Goal: Task Accomplishment & Management: Manage account settings

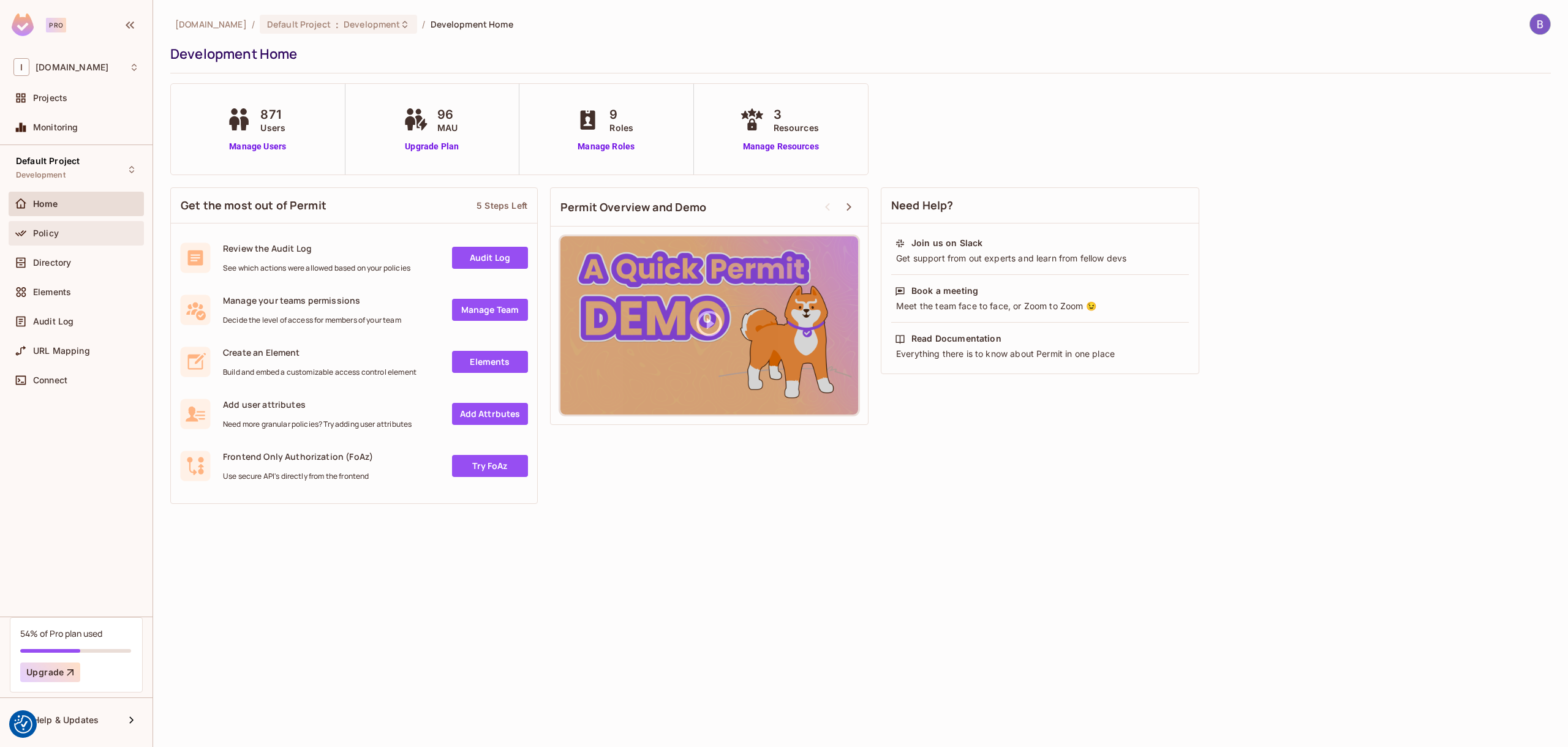
click at [90, 232] on div "Policy" at bounding box center [86, 233] width 106 height 10
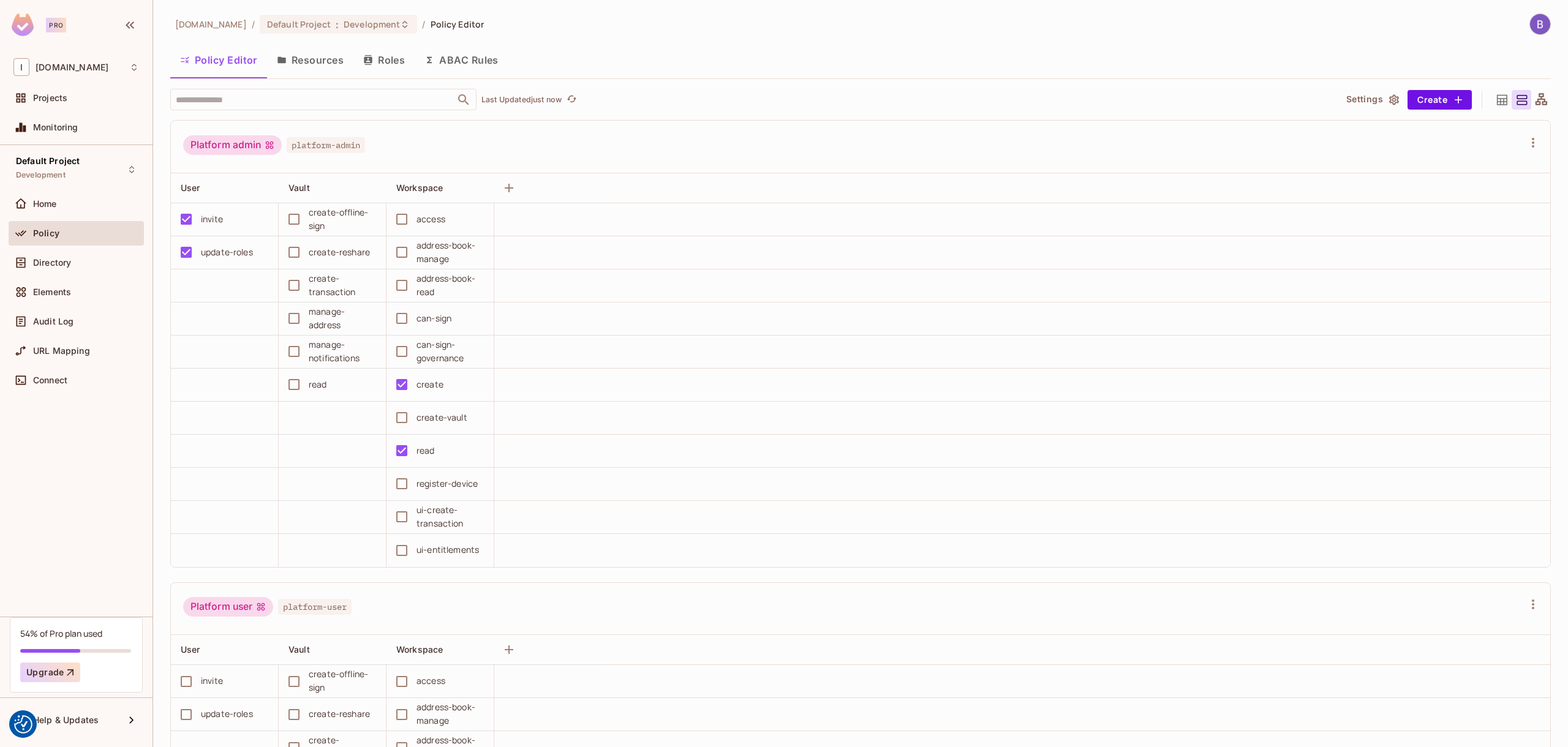
click at [328, 66] on button "Resources" at bounding box center [310, 60] width 87 height 31
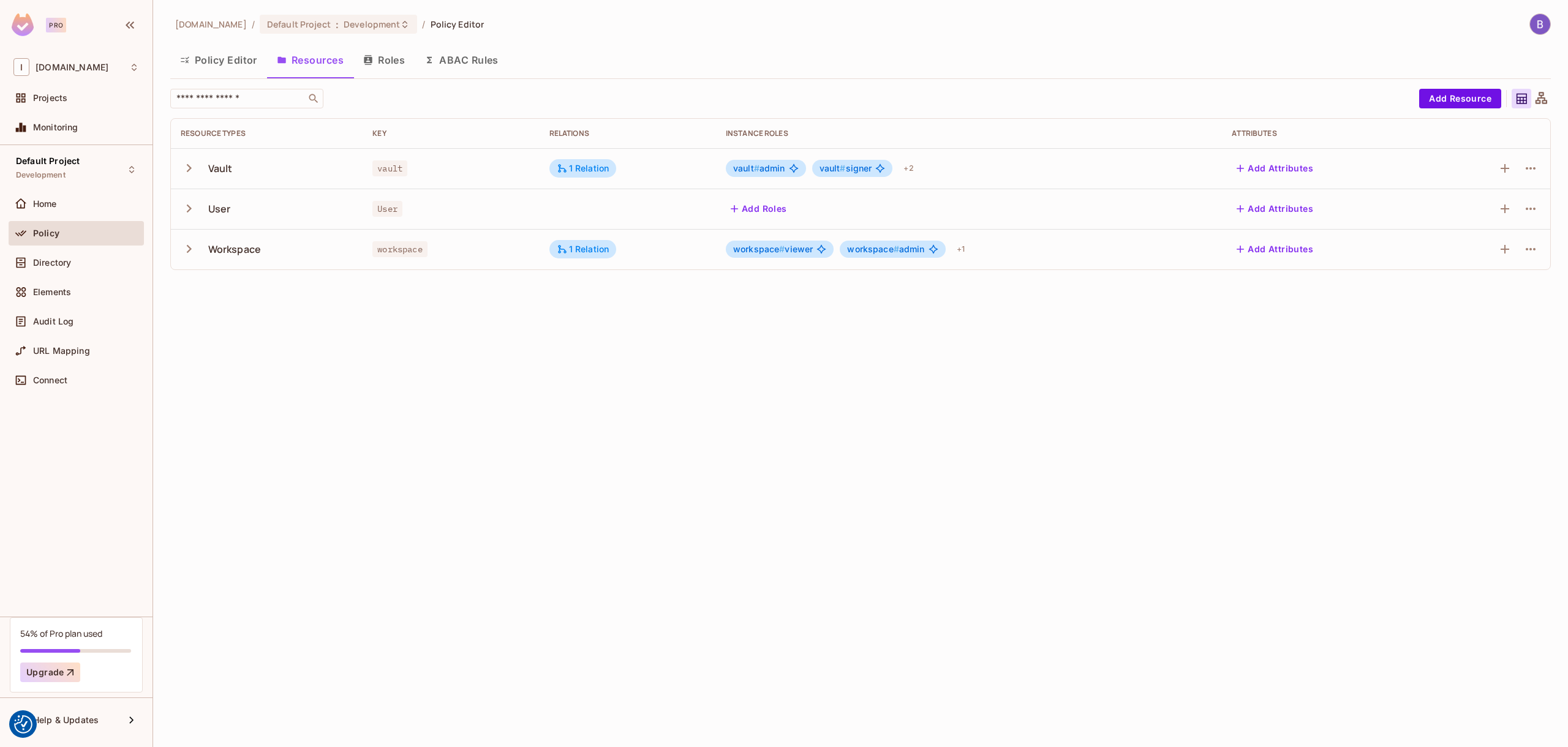
click at [195, 168] on icon "button" at bounding box center [189, 168] width 16 height 16
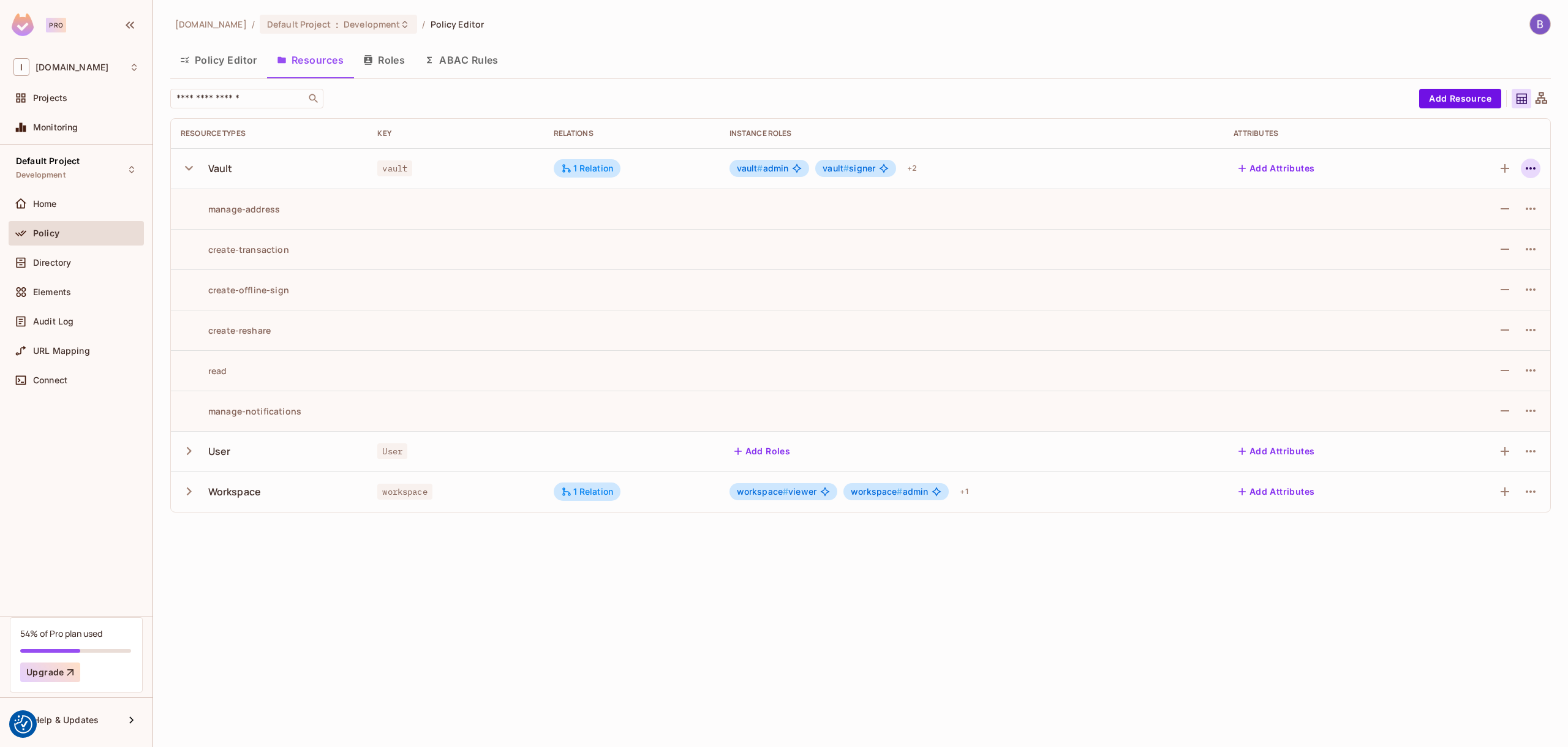
click at [1534, 168] on icon "button" at bounding box center [1530, 168] width 10 height 2
click at [1485, 209] on span "Edit Resource" at bounding box center [1477, 217] width 65 height 19
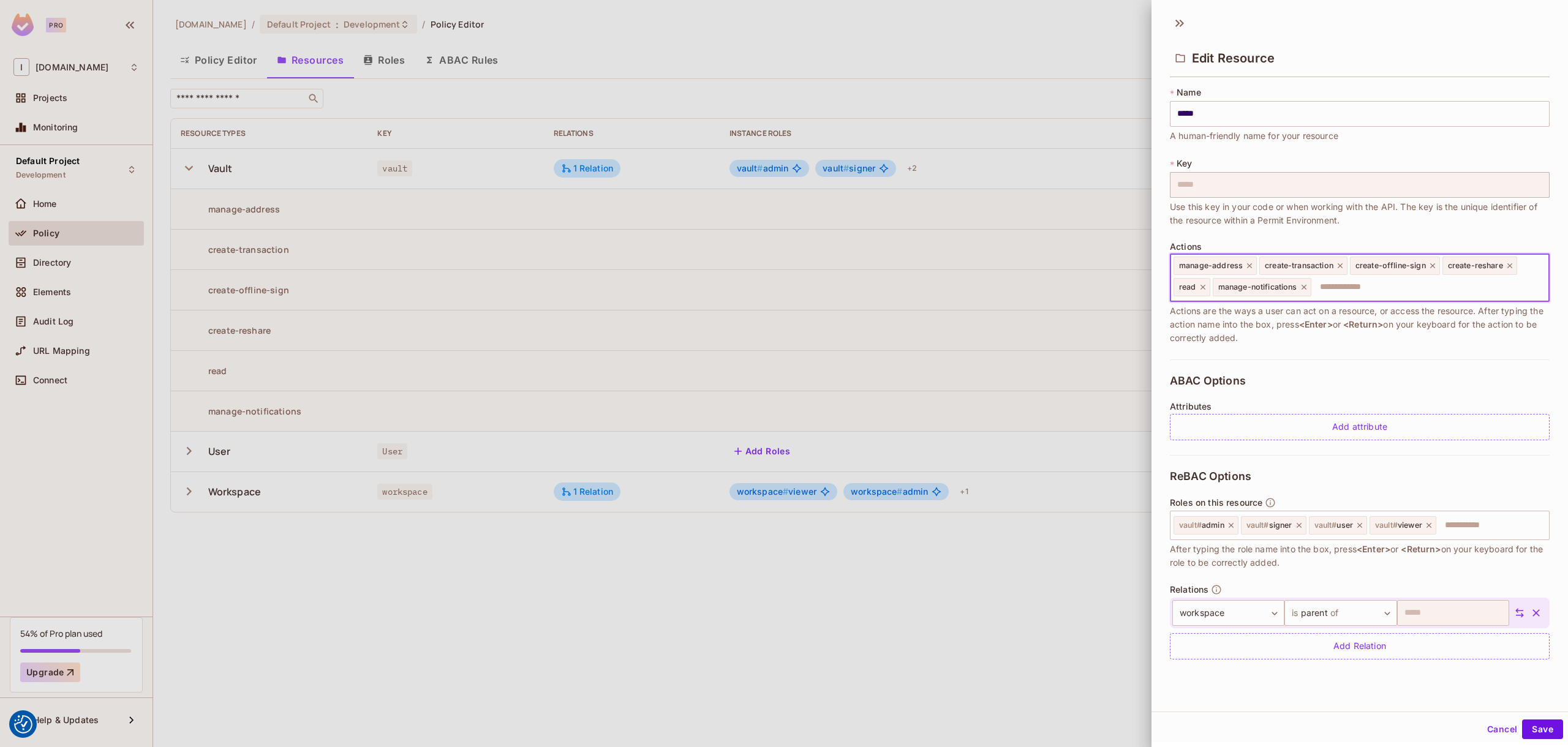
click at [1384, 290] on input "text" at bounding box center [1428, 287] width 231 height 24
type input "**********"
click at [1528, 732] on button "Save" at bounding box center [1542, 729] width 41 height 19
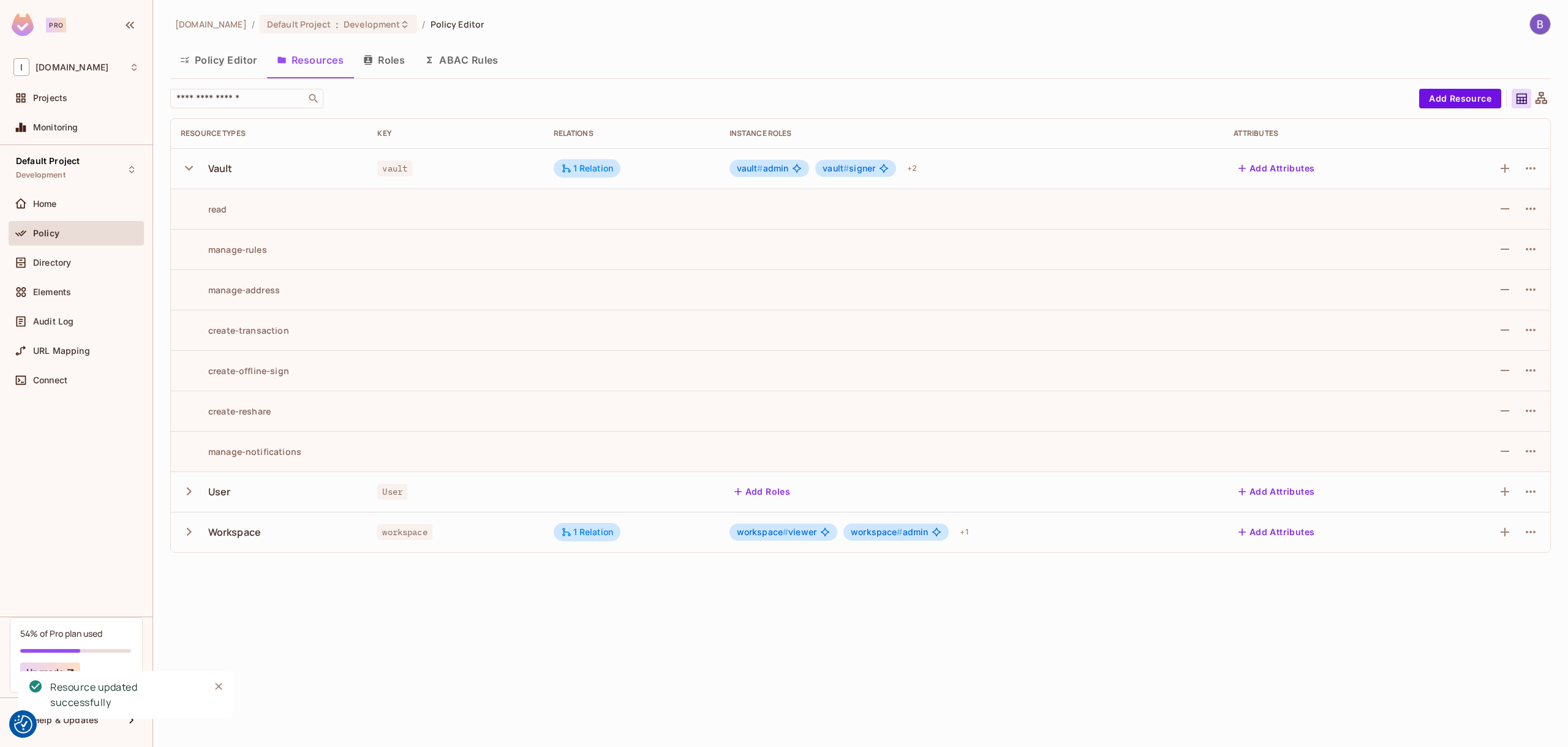
click at [248, 249] on div "manage-rules" at bounding box center [223, 249] width 87 height 11
click at [1538, 249] on button "button" at bounding box center [1530, 249] width 19 height 19
click at [1490, 274] on div "Edit Action" at bounding box center [1484, 277] width 45 height 12
click at [239, 62] on button "Policy Editor" at bounding box center [218, 60] width 97 height 31
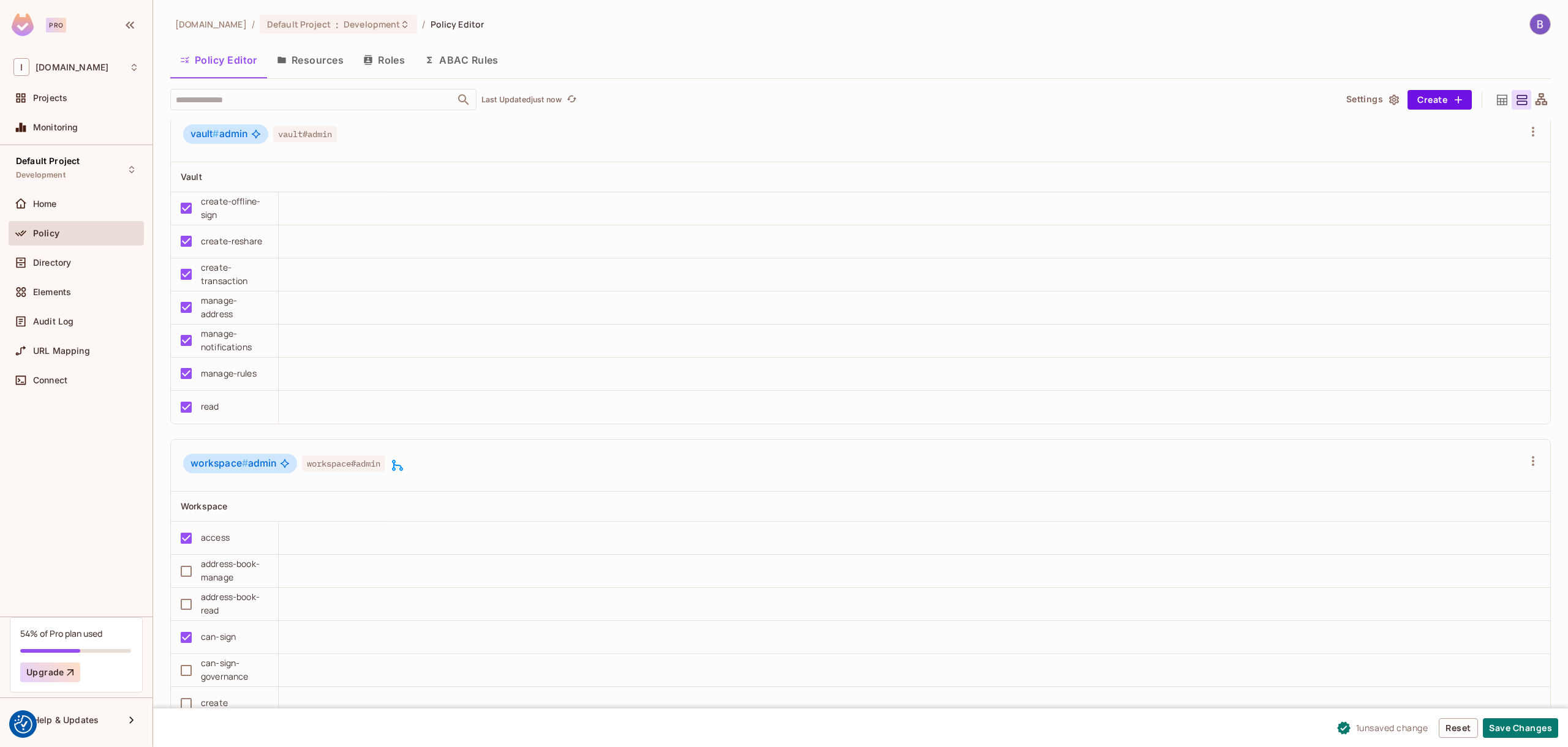
scroll to position [945, 0]
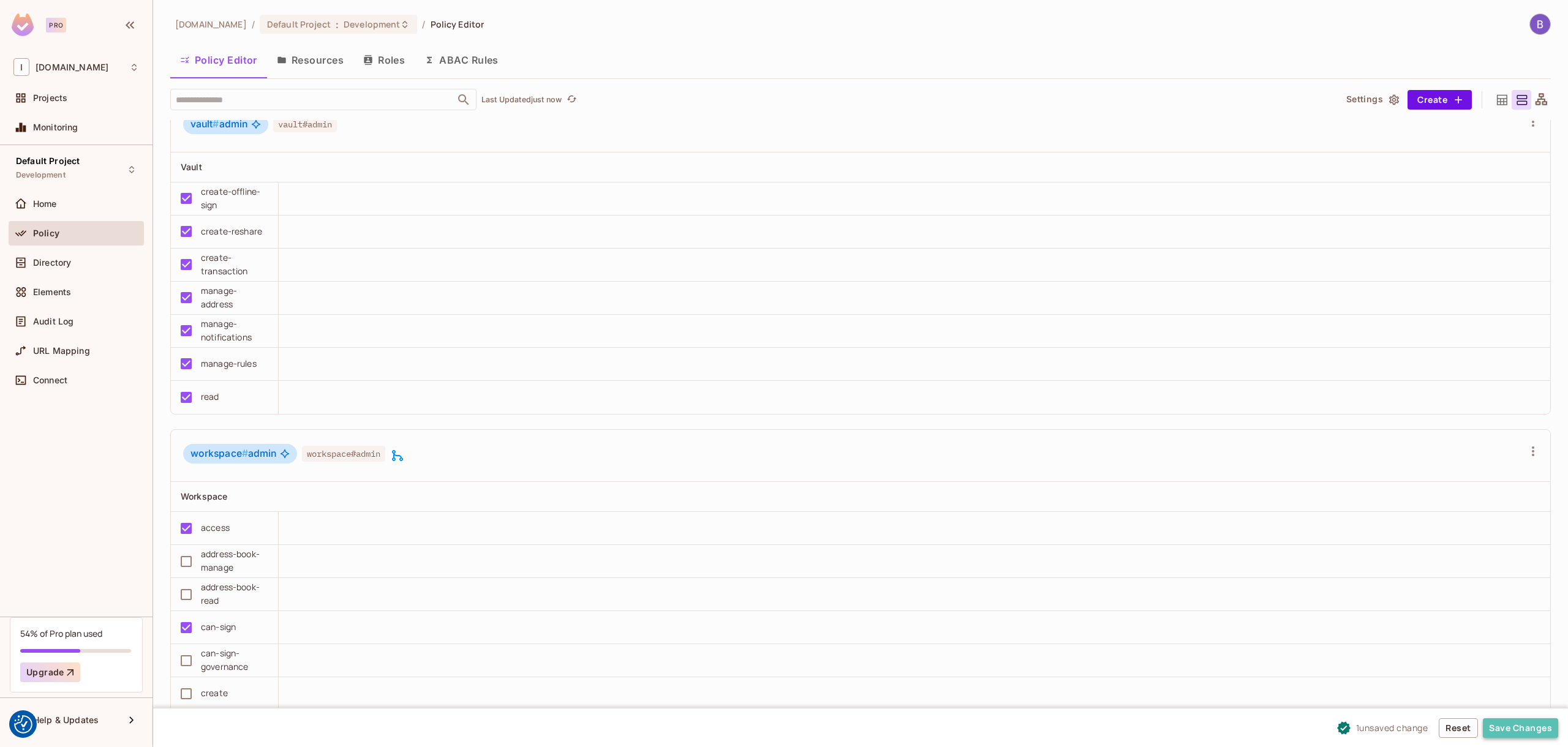
click at [1531, 736] on button "Save Changes" at bounding box center [1519, 728] width 75 height 19
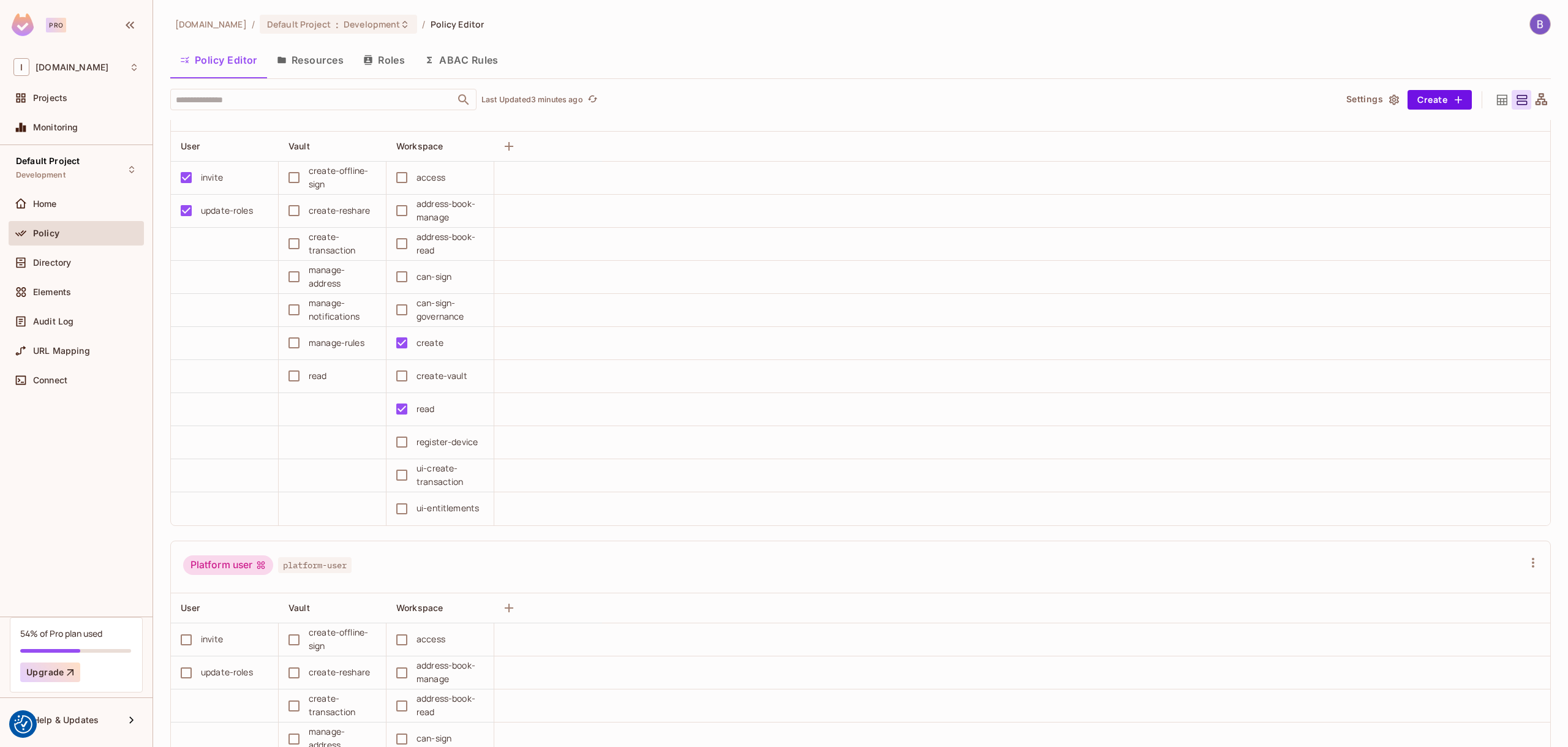
scroll to position [0, 0]
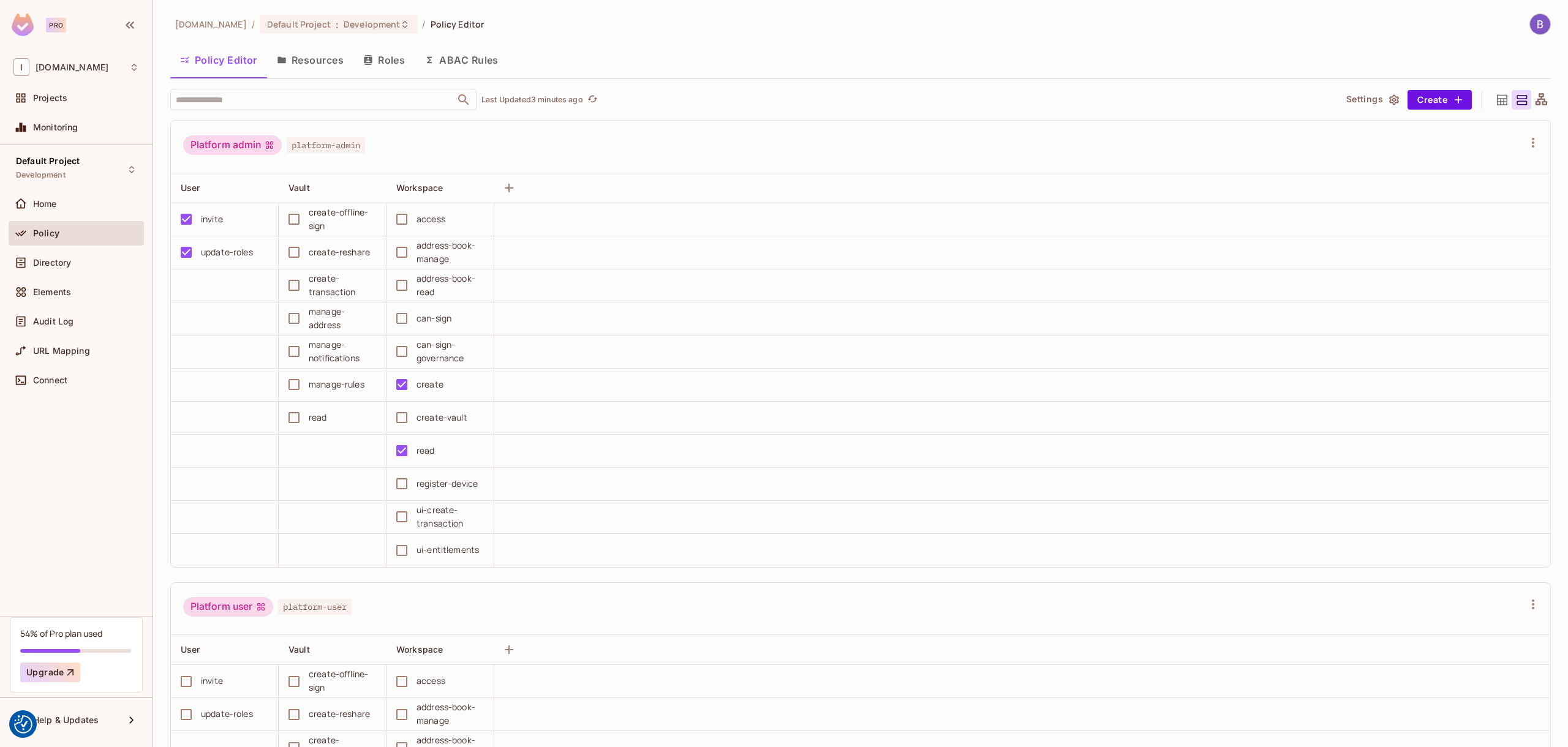
click at [315, 69] on button "Resources" at bounding box center [310, 60] width 87 height 31
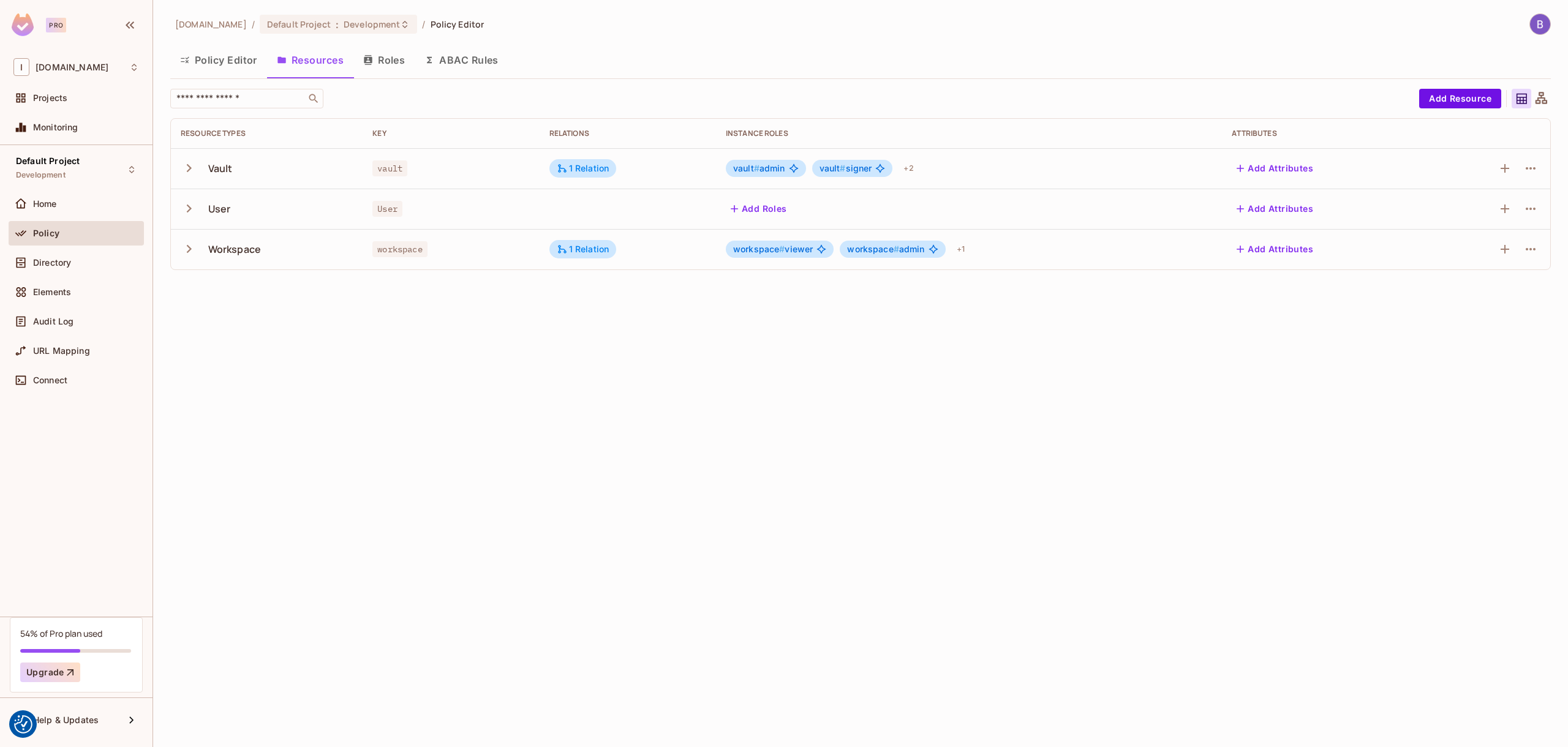
click at [190, 170] on icon "button" at bounding box center [189, 168] width 16 height 16
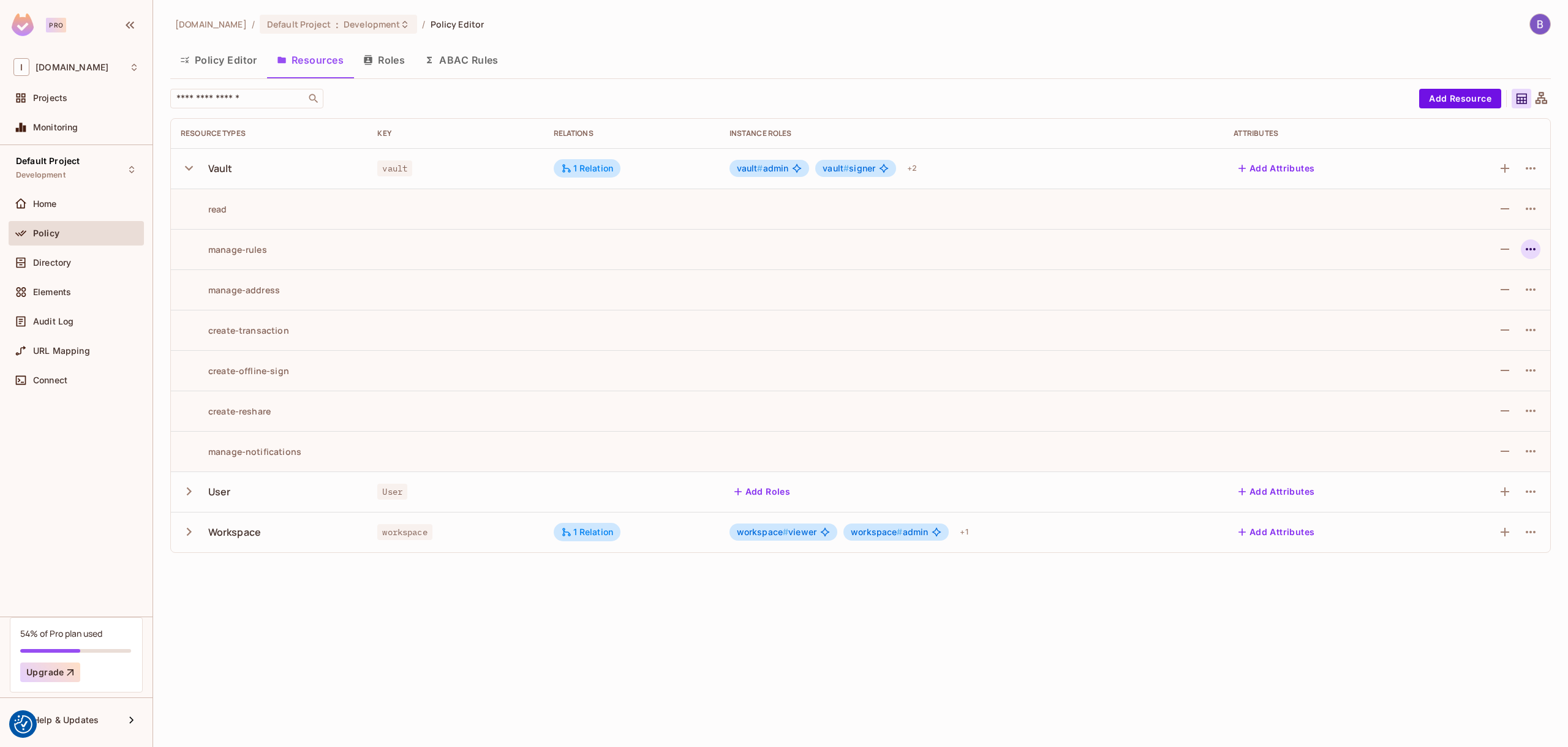
click at [1528, 253] on icon "button" at bounding box center [1530, 249] width 15 height 15
click at [1485, 274] on div "Edit Action" at bounding box center [1484, 277] width 45 height 12
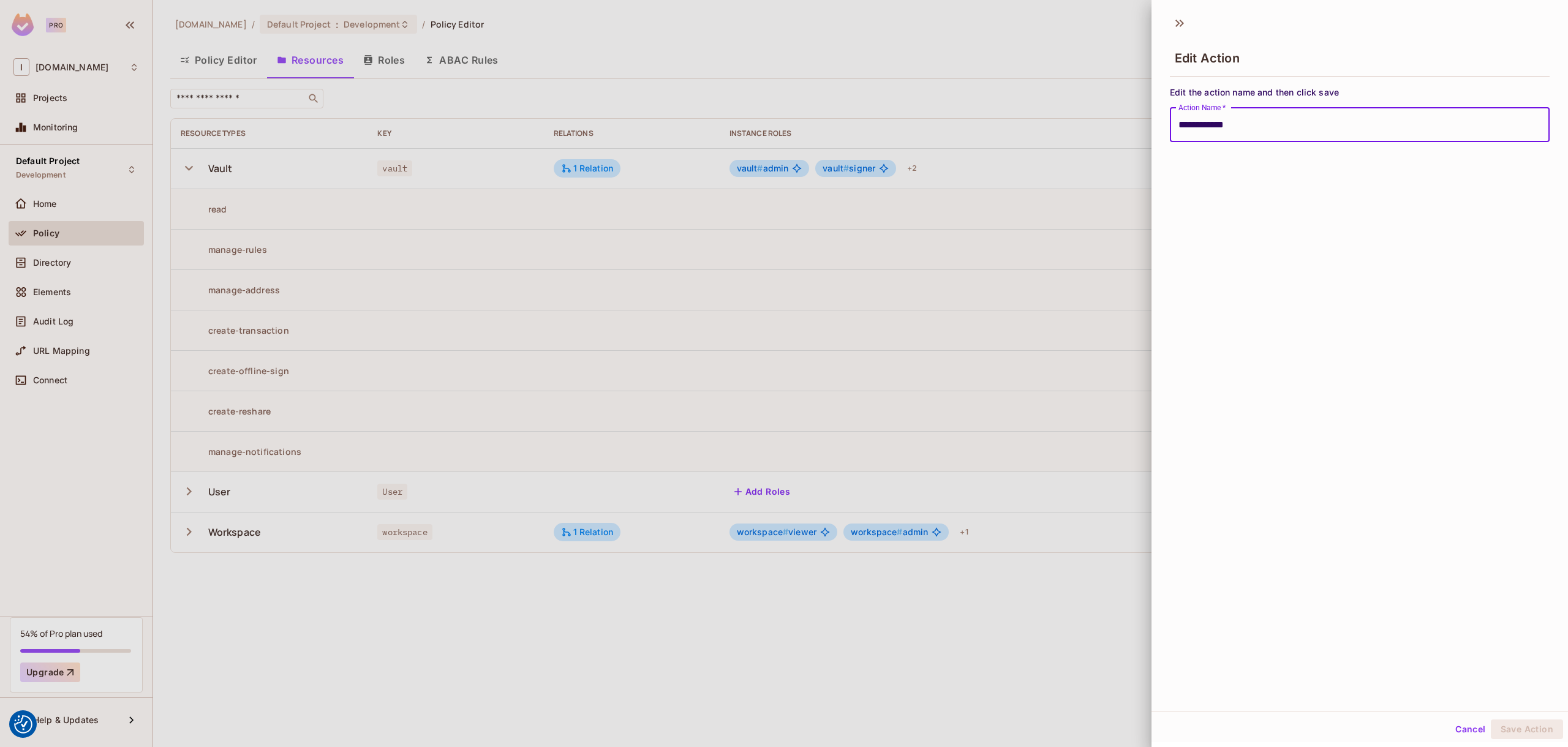
click at [1296, 129] on input "**********" at bounding box center [1359, 125] width 379 height 34
click at [1490, 719] on button "Save Action" at bounding box center [1526, 729] width 72 height 19
type input "**********"
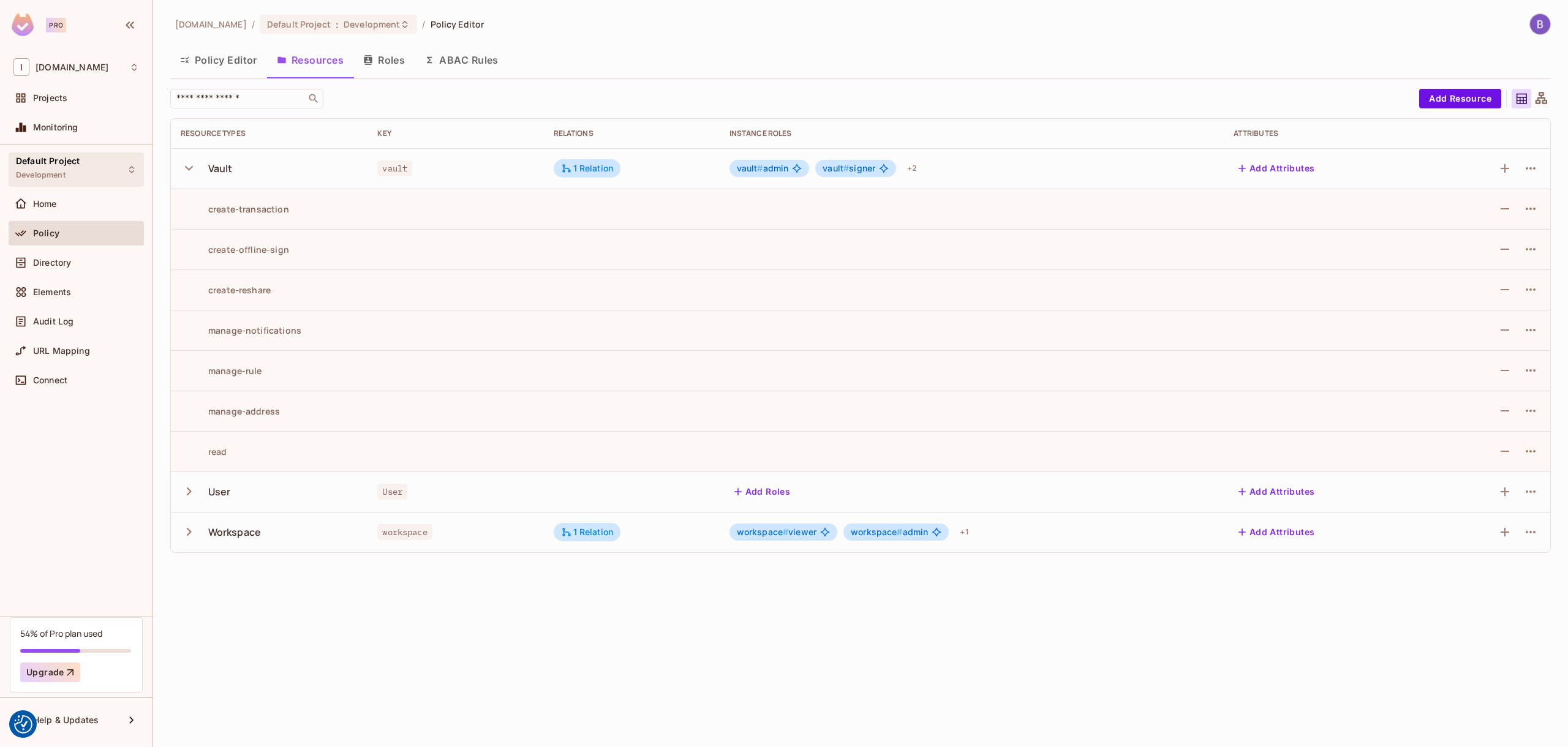
click at [95, 168] on div "Default Project Development" at bounding box center [76, 169] width 135 height 34
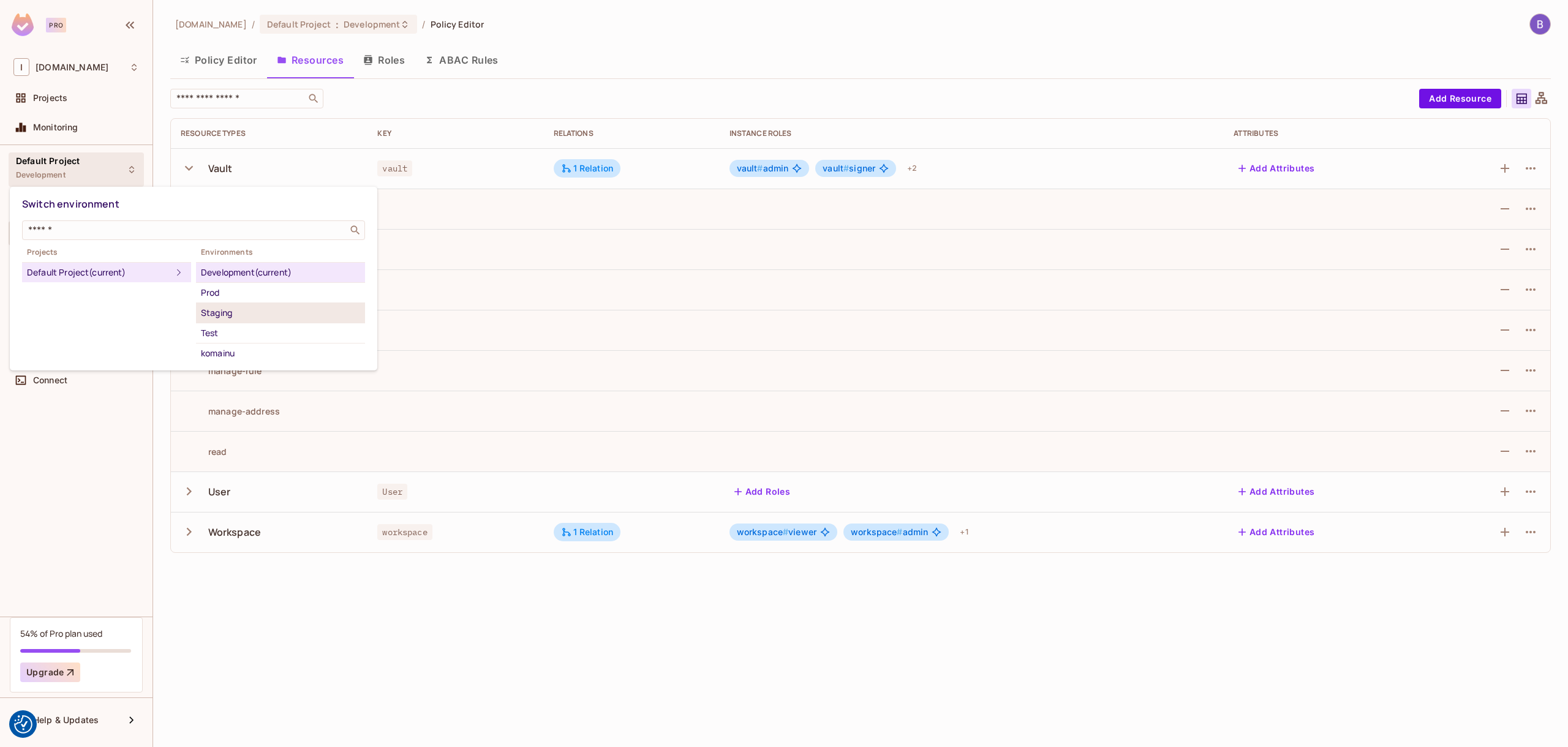
click at [223, 314] on div "Staging" at bounding box center [280, 313] width 159 height 15
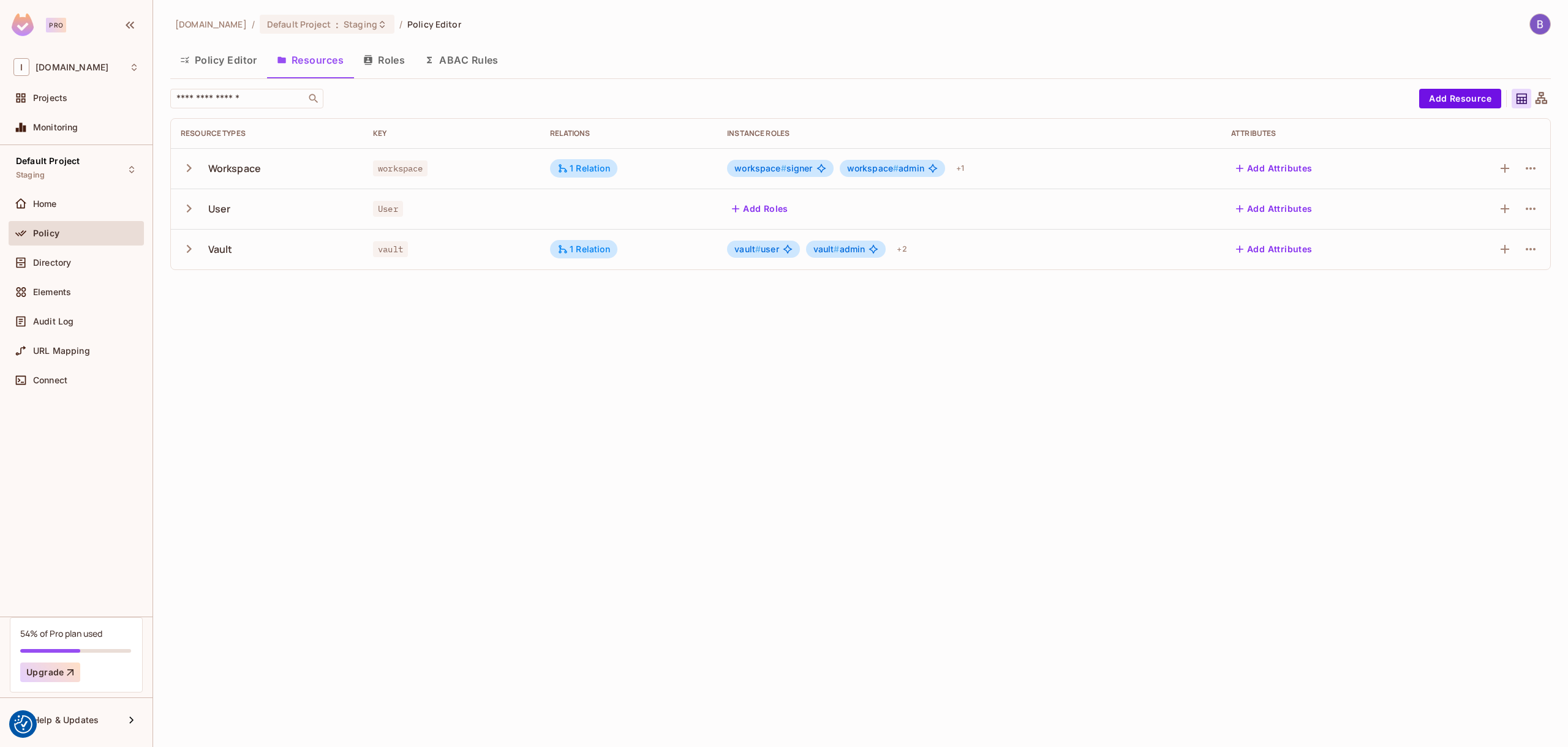
click at [190, 240] on icon "button" at bounding box center [189, 248] width 16 height 16
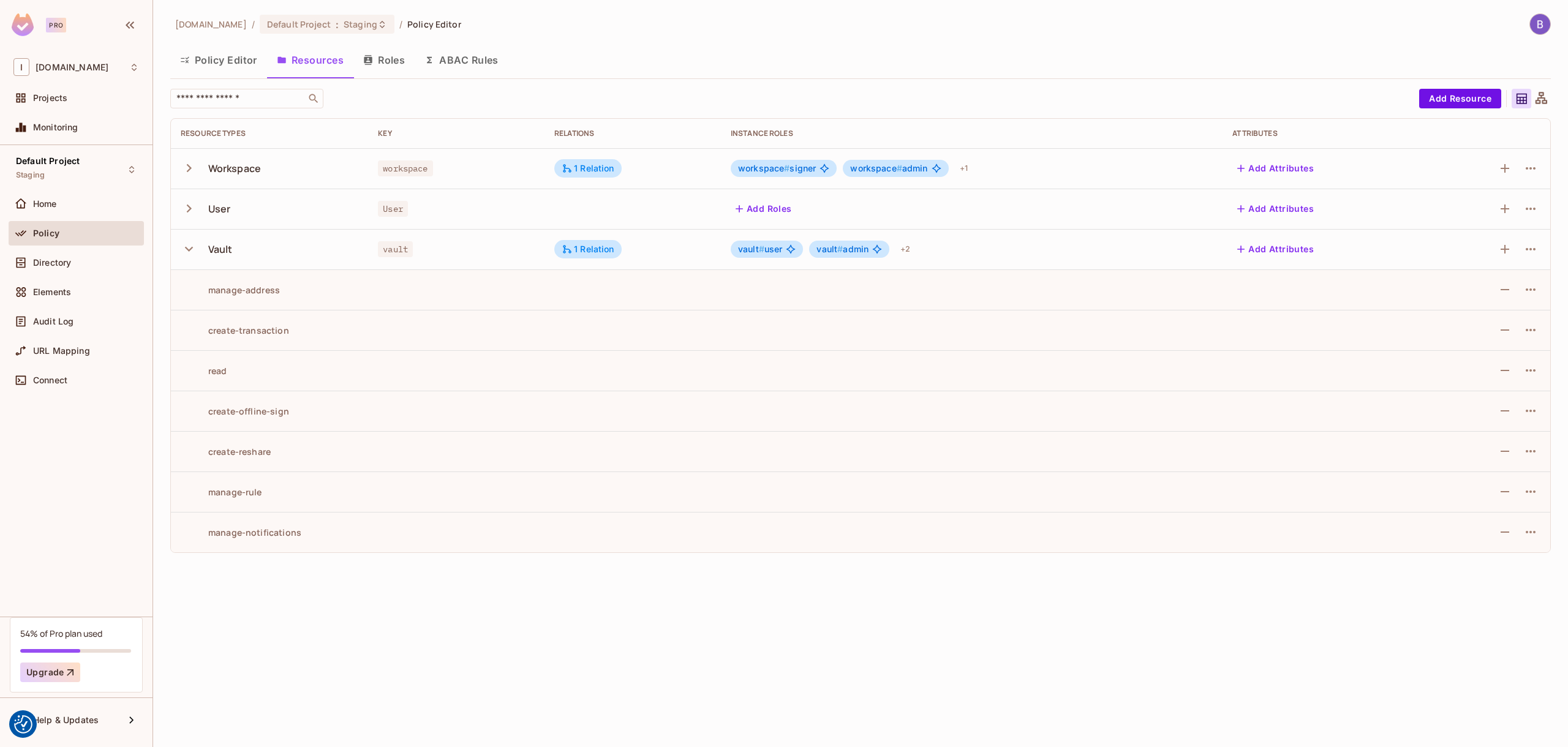
click at [387, 70] on button "Roles" at bounding box center [384, 60] width 61 height 31
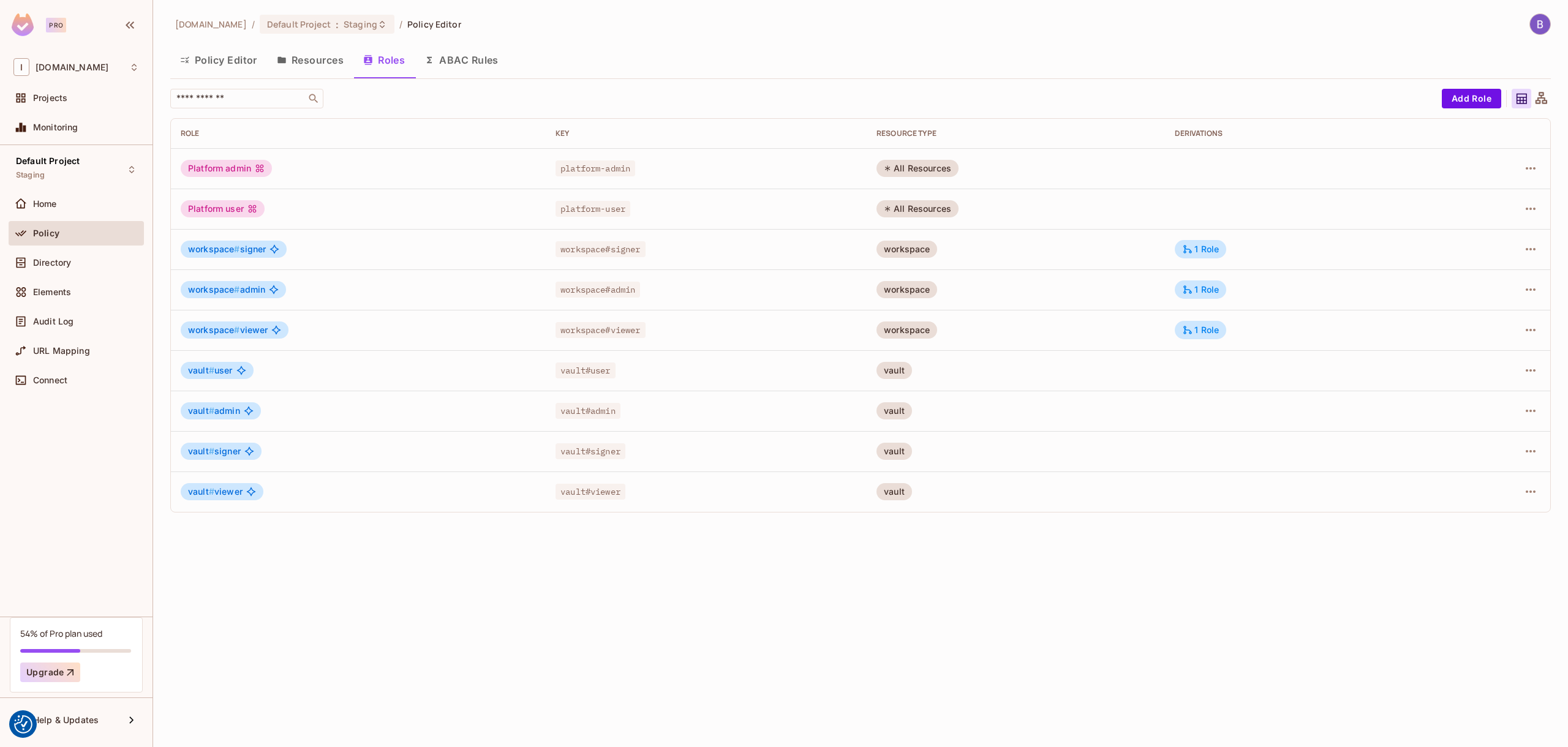
click at [211, 67] on button "Policy Editor" at bounding box center [218, 60] width 97 height 31
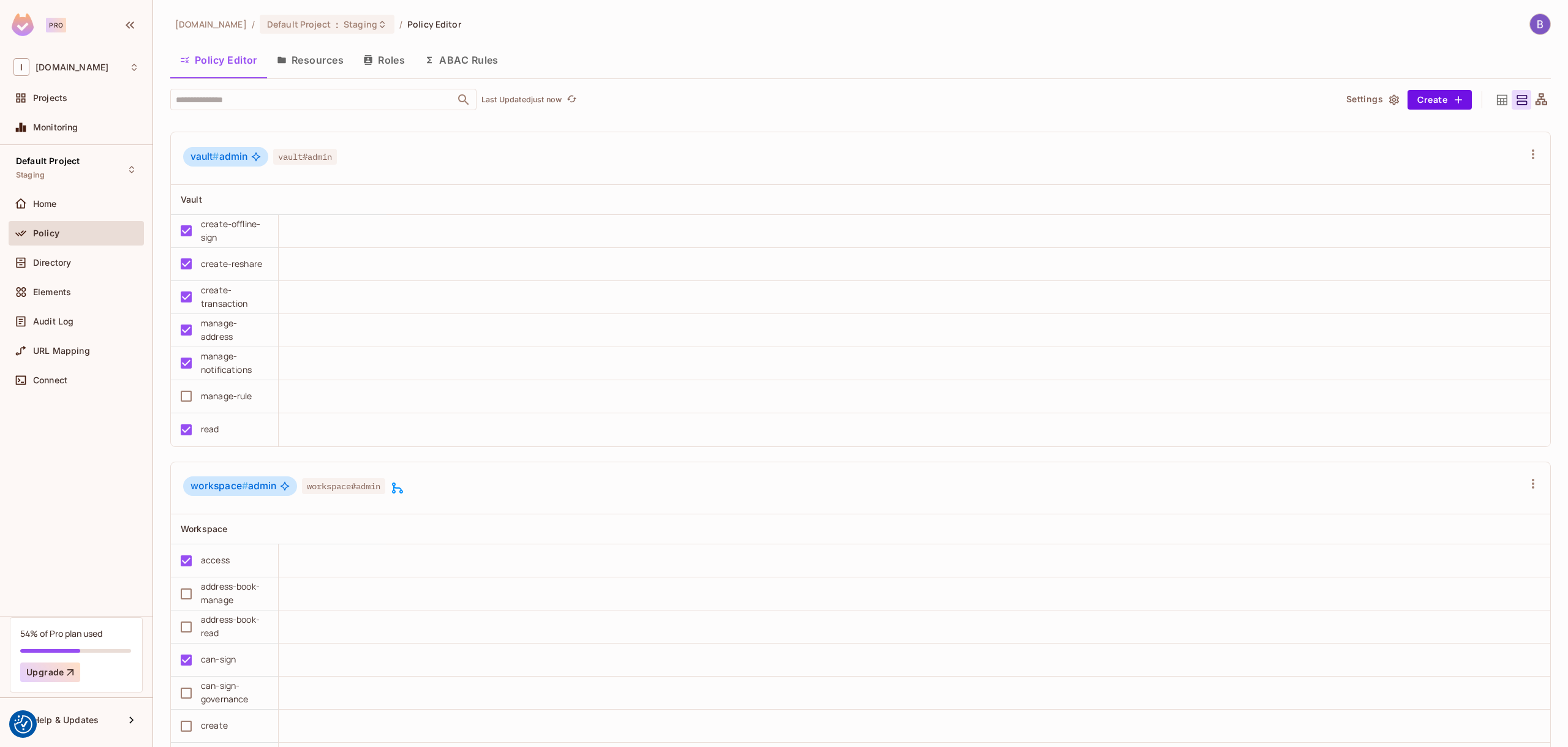
scroll to position [864, 0]
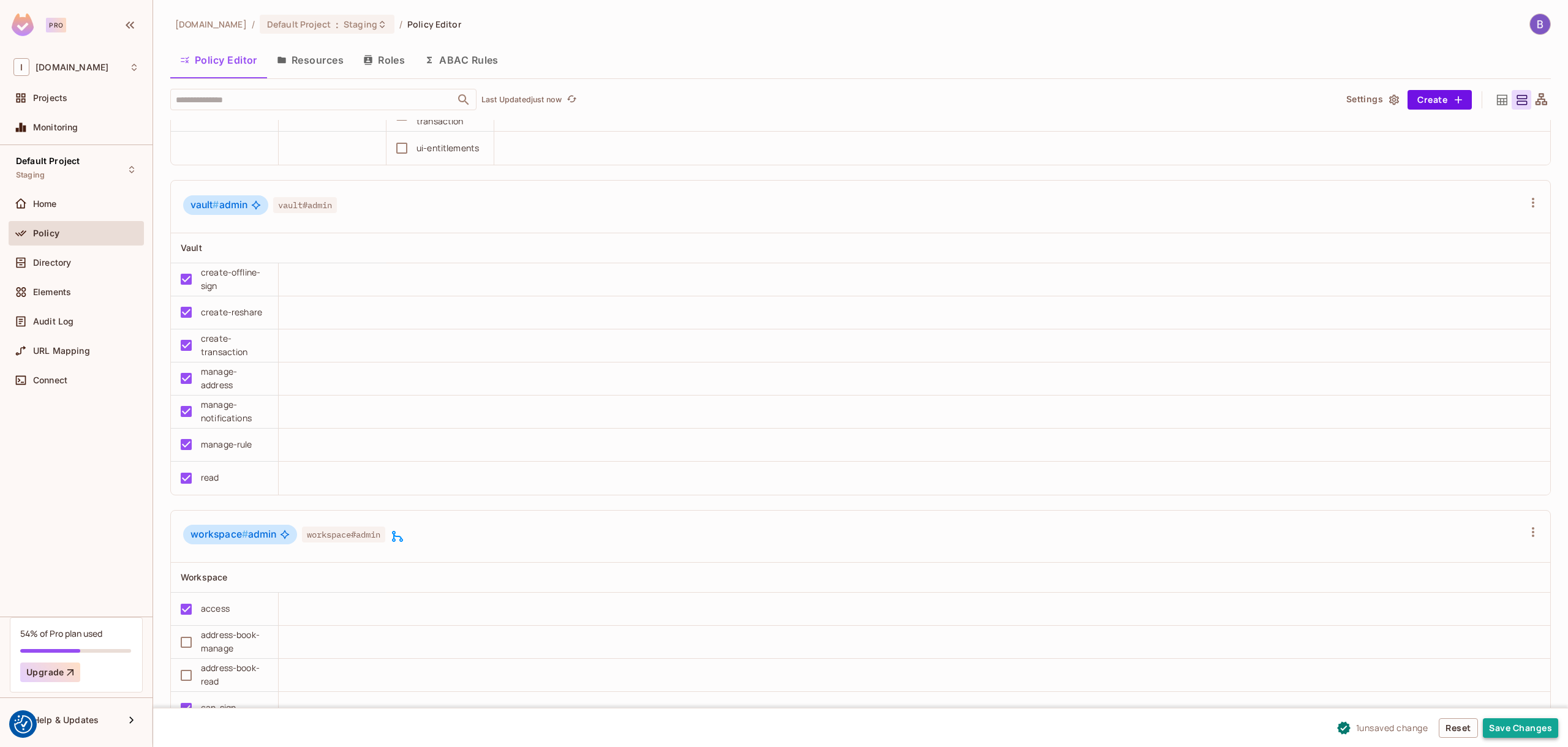
click at [1533, 733] on button "Save Changes" at bounding box center [1519, 728] width 75 height 19
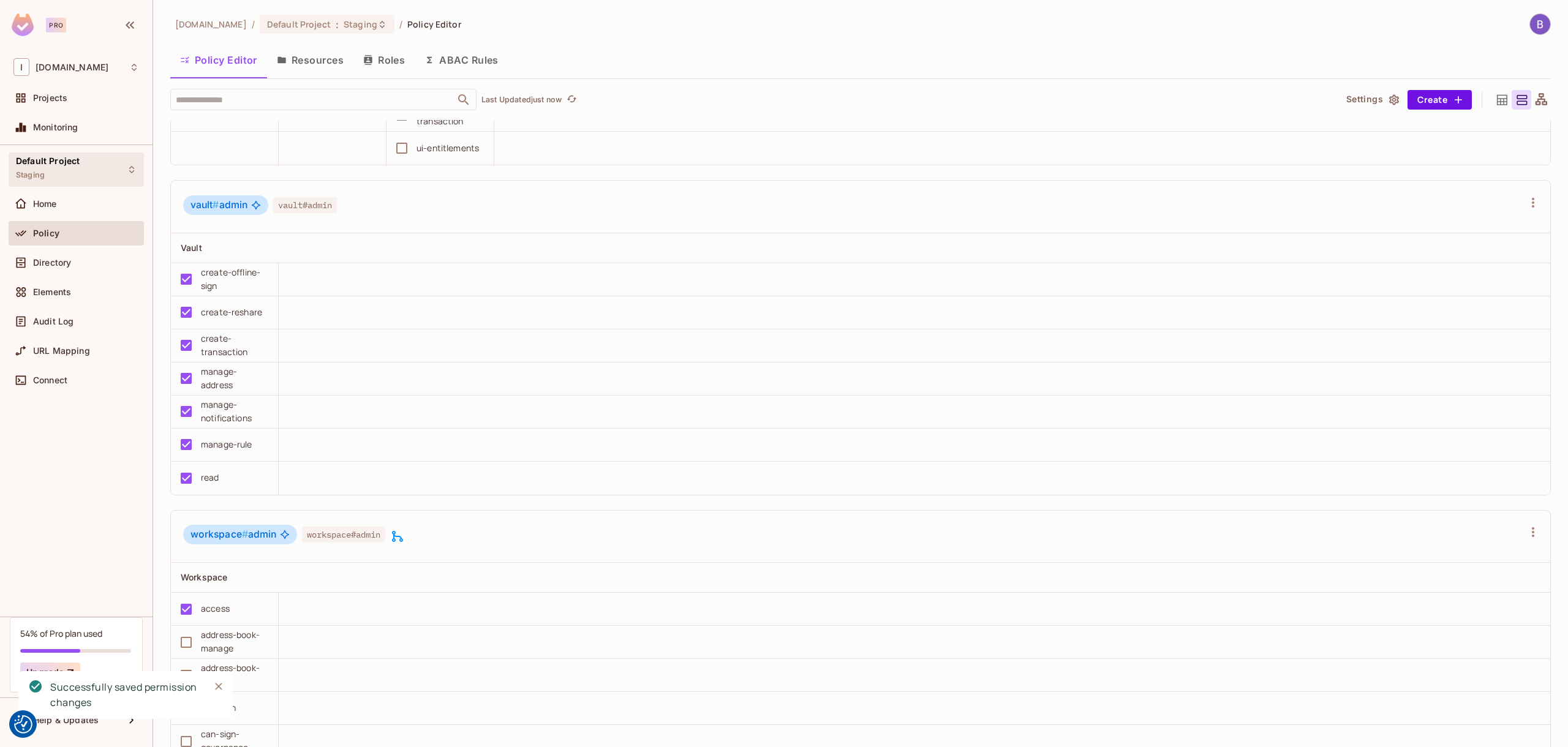
click at [74, 159] on span "Default Project" at bounding box center [48, 161] width 64 height 10
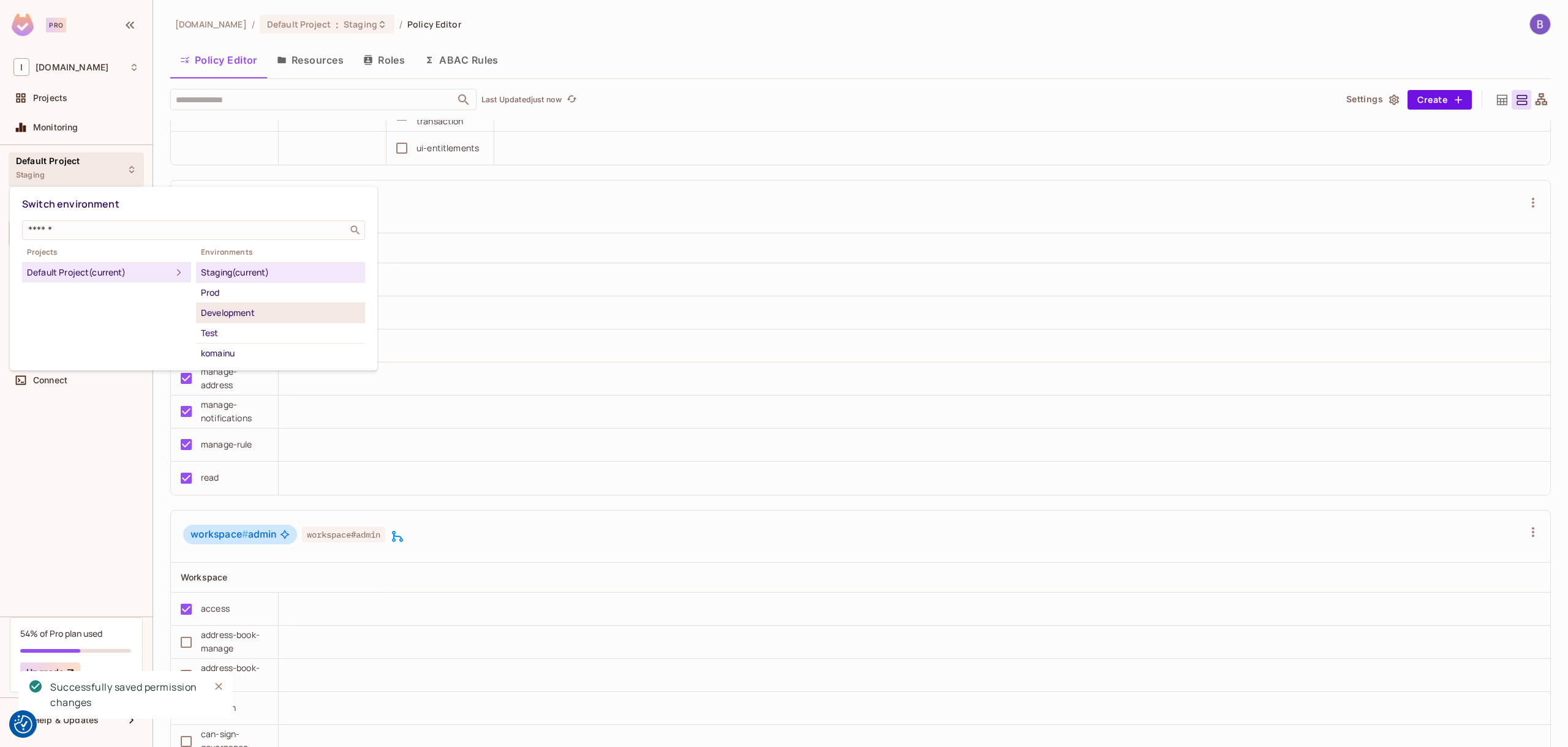
click at [226, 312] on div "Development" at bounding box center [280, 313] width 159 height 15
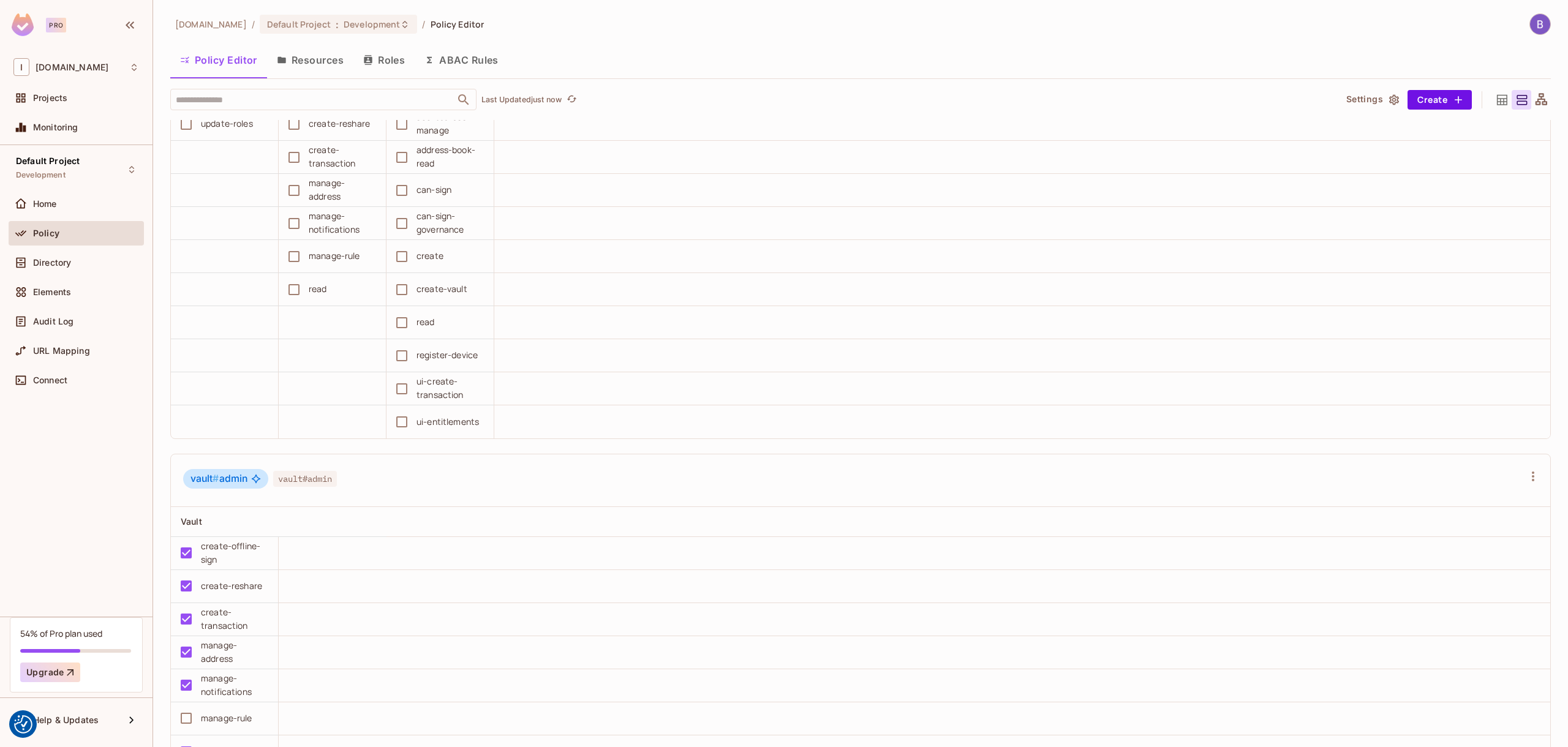
scroll to position [833, 0]
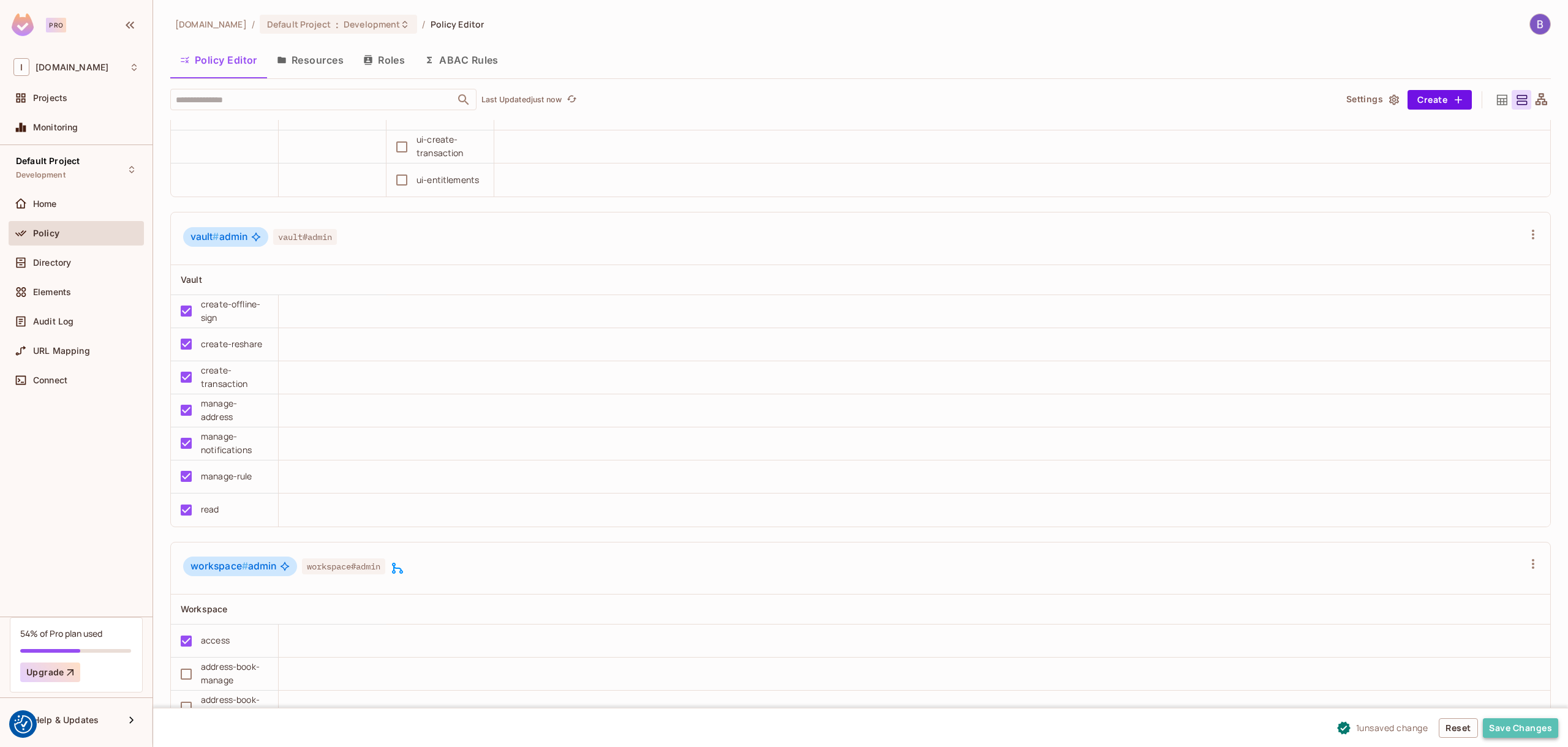
click at [1503, 732] on button "Save Changes" at bounding box center [1519, 728] width 75 height 19
